Goal: Obtain resource: Obtain resource

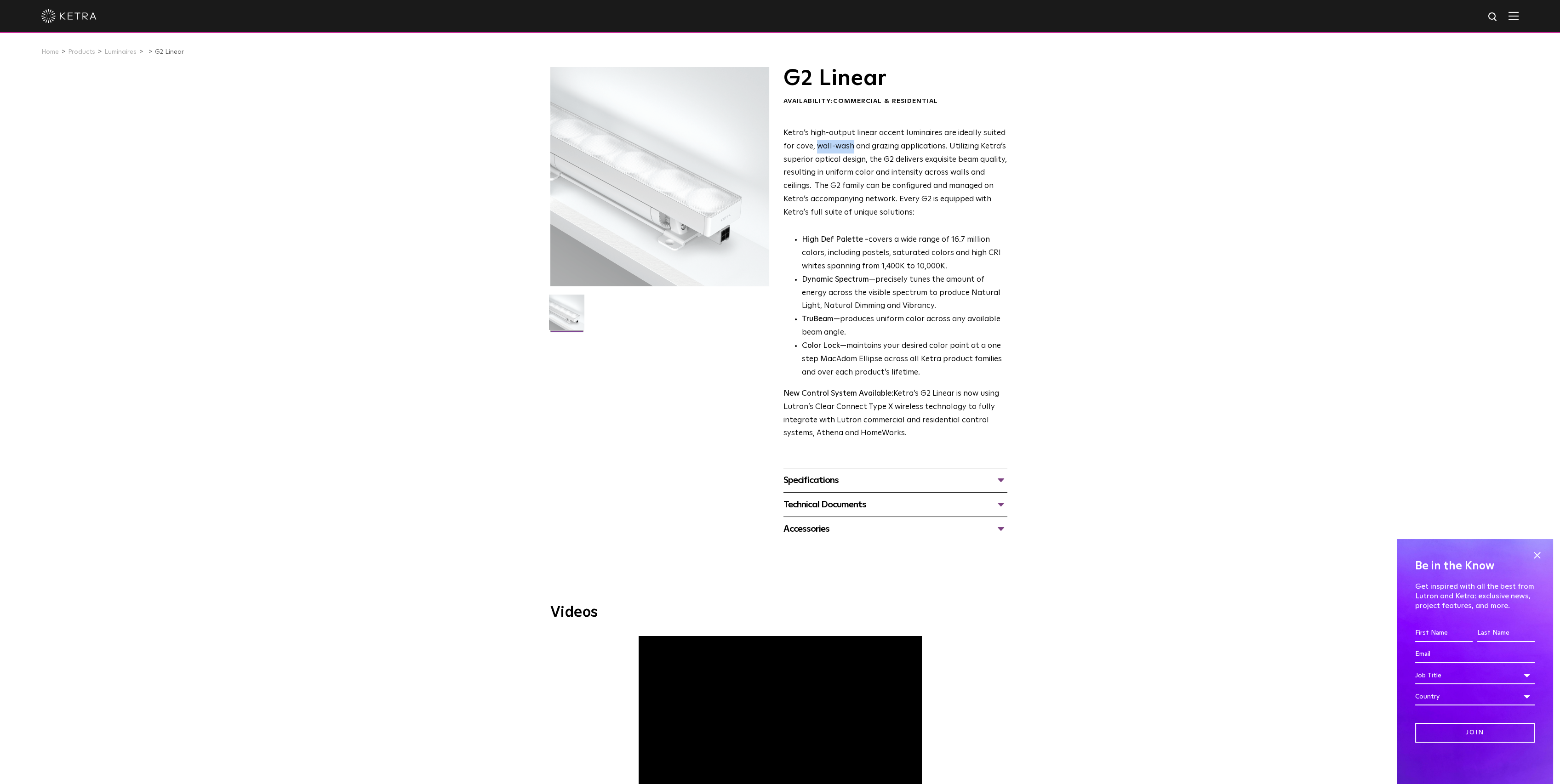
drag, startPoint x: 816, startPoint y: 148, endPoint x: 850, endPoint y: 145, distance: 34.1
click at [850, 145] on p "Ketra’s high-output linear accent luminaires are ideally suited for cove, wall-…" at bounding box center [896, 173] width 224 height 93
copy p "wall-wash"
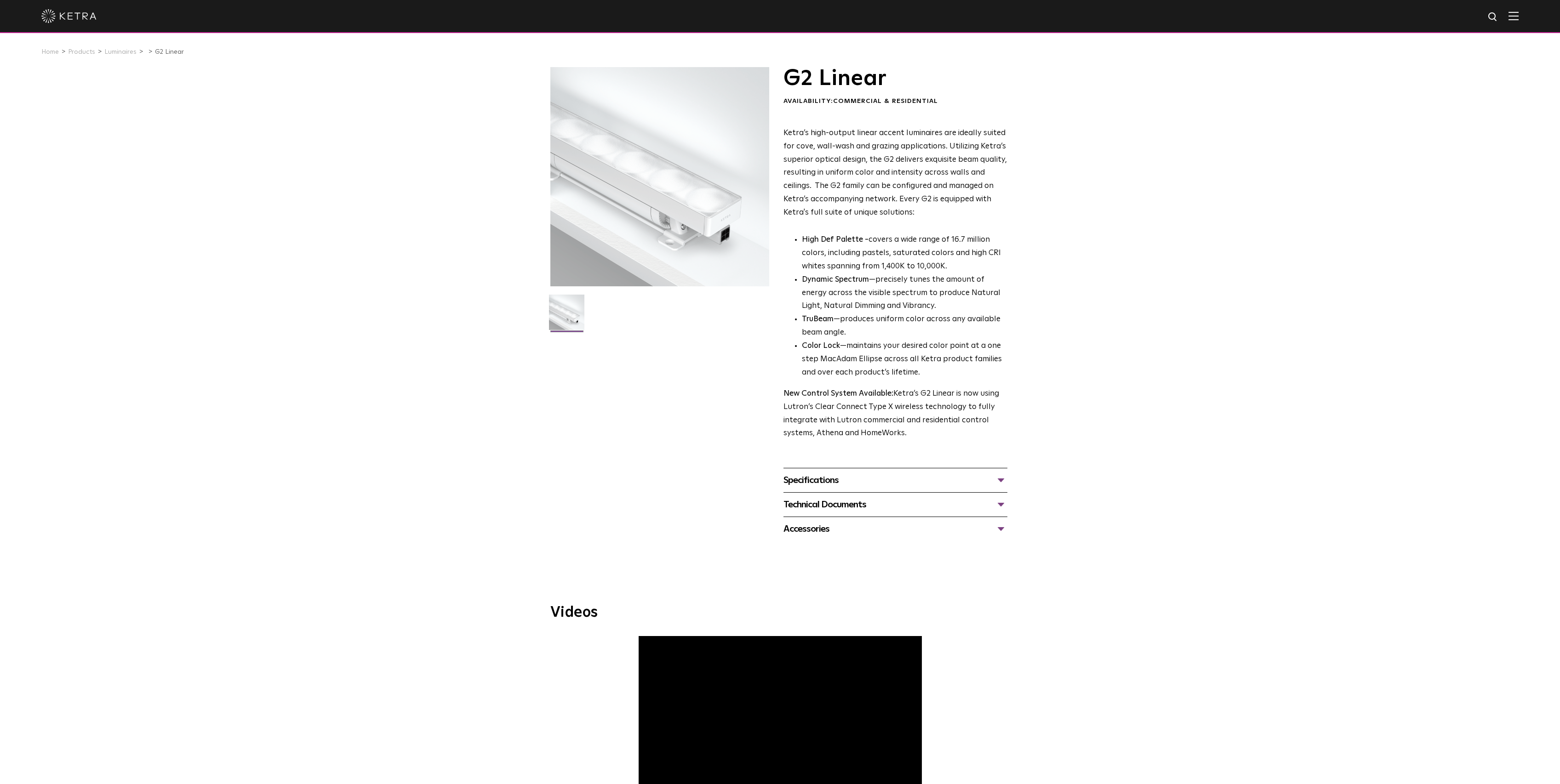
click at [890, 473] on div "Specifications" at bounding box center [896, 480] width 224 height 15
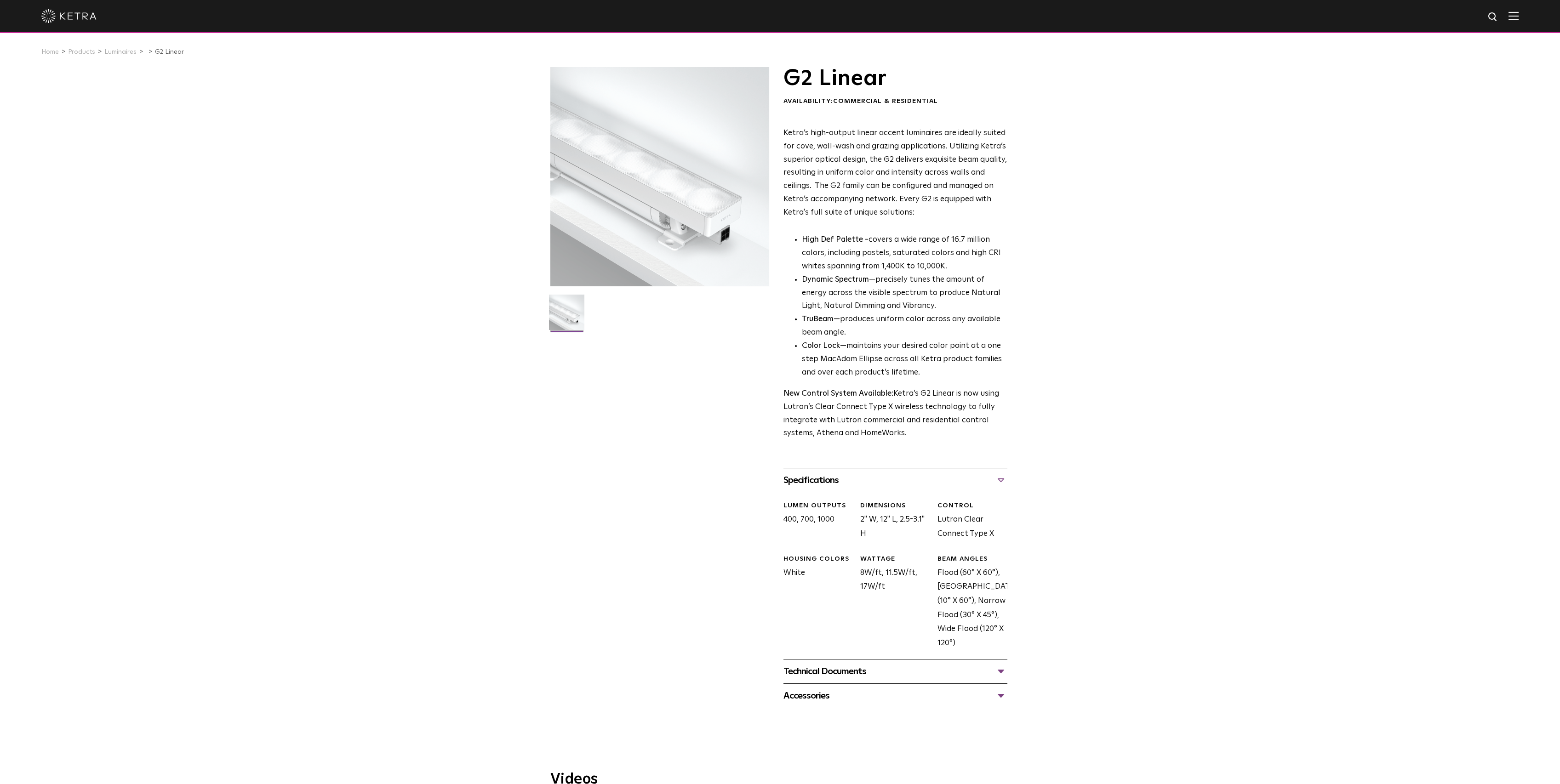
click at [991, 669] on div "Technical Documents" at bounding box center [896, 671] width 224 height 15
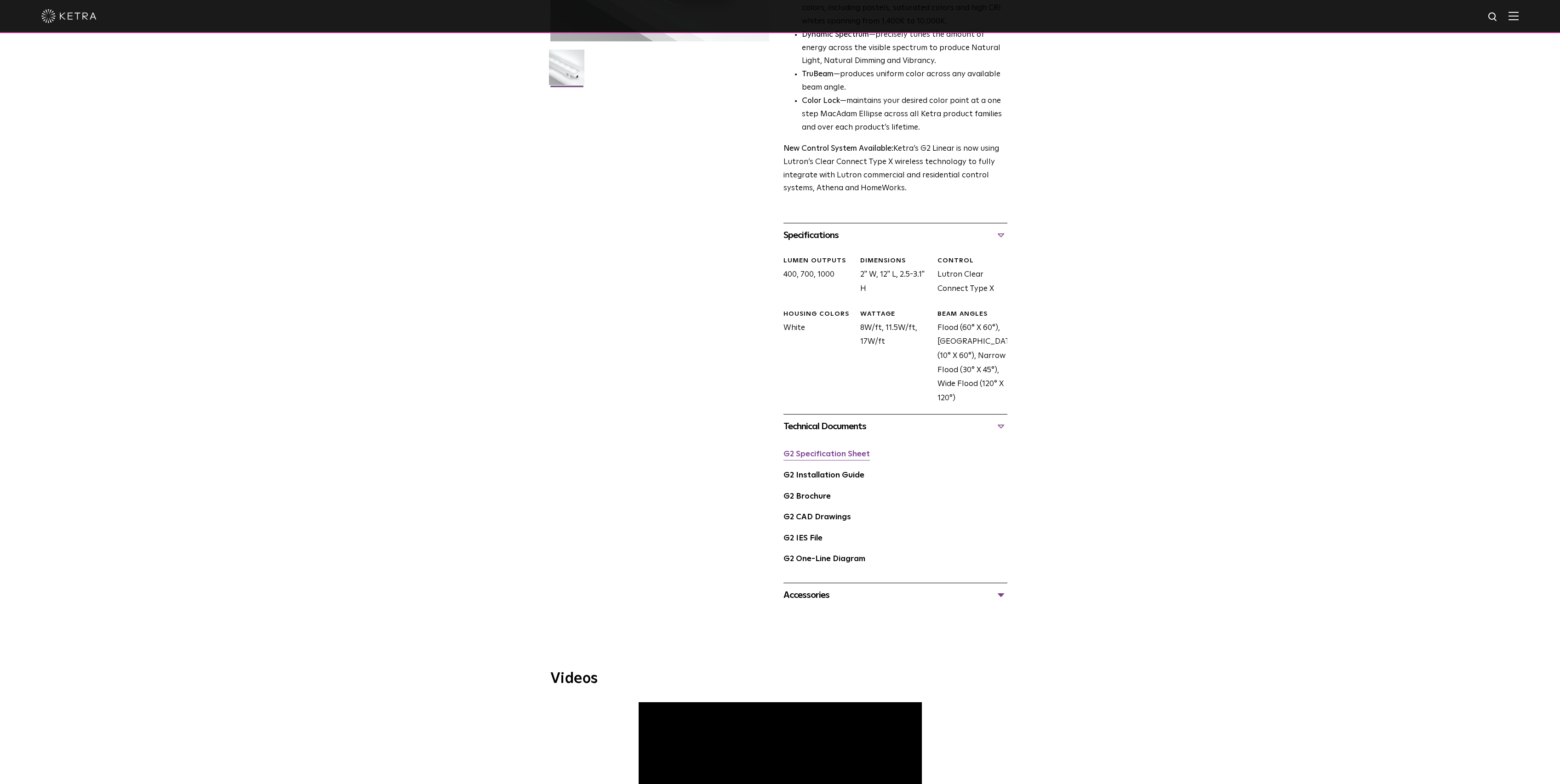
click at [809, 458] on link "G2 Specification Sheet" at bounding box center [827, 454] width 87 height 8
